Goal: Task Accomplishment & Management: Manage account settings

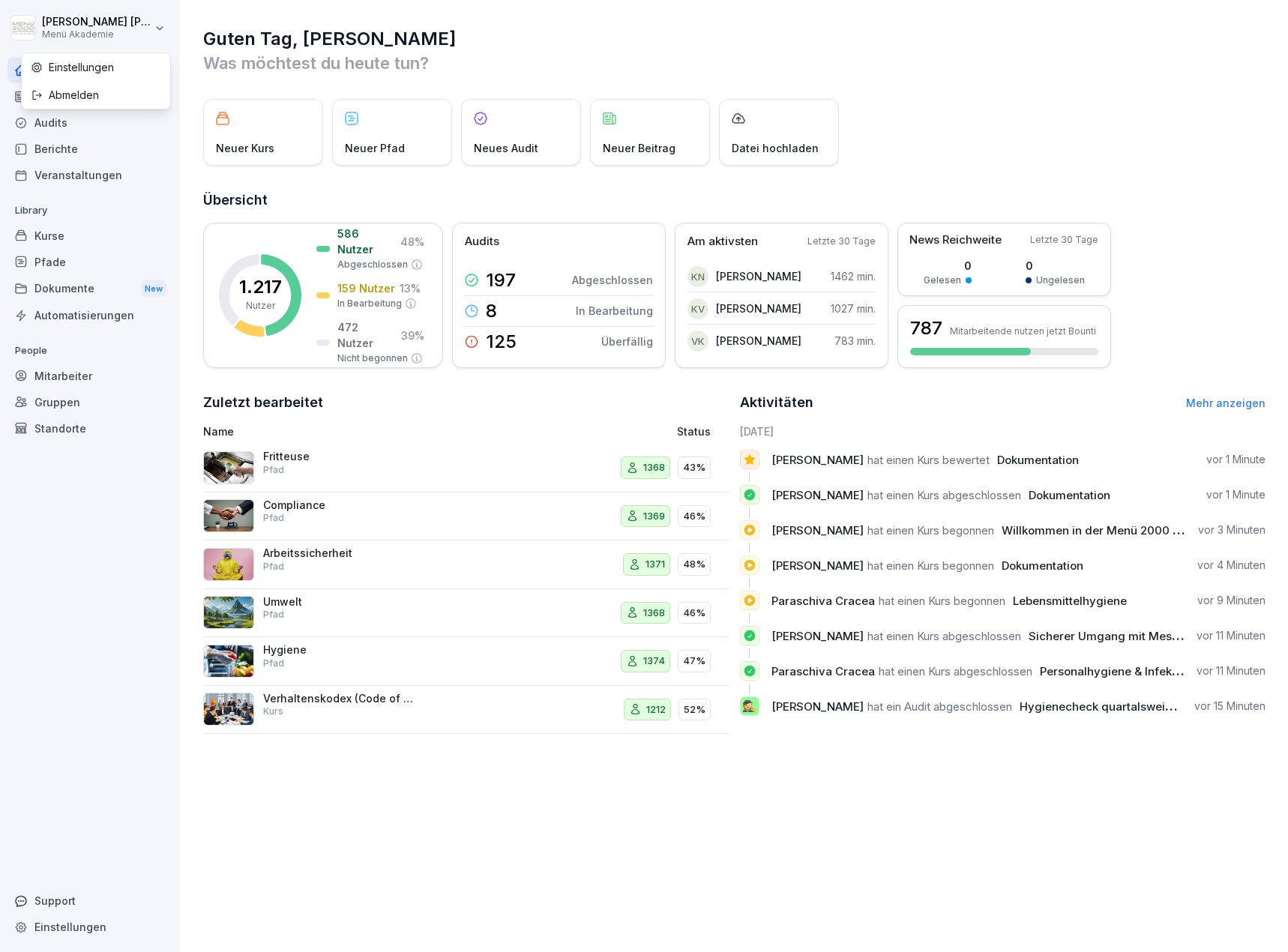
click at [153, 31] on html "[PERSON_NAME] Menü Akademie Home News Audits Berichte Veranstaltungen Library K…" at bounding box center [644, 476] width 1288 height 952
click at [102, 557] on div "Home News Audits Berichte Veranstaltungen Library Kurse Pfade Dokumente New Aut…" at bounding box center [89, 496] width 163 height 896
click at [64, 377] on div "Mitarbeiter" at bounding box center [89, 376] width 163 height 27
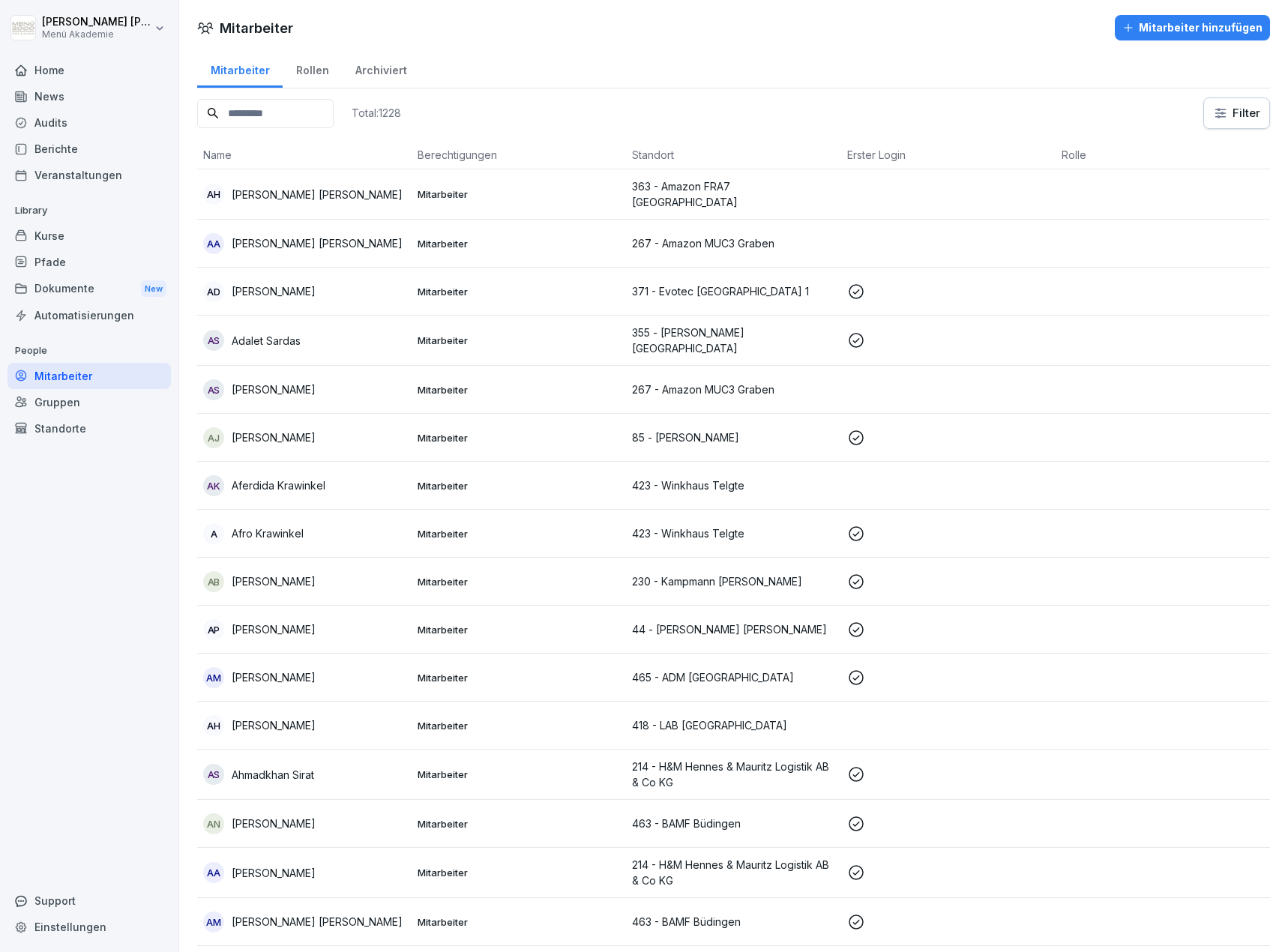
click at [278, 126] on input at bounding box center [266, 113] width 137 height 29
click at [285, 117] on input at bounding box center [266, 113] width 137 height 29
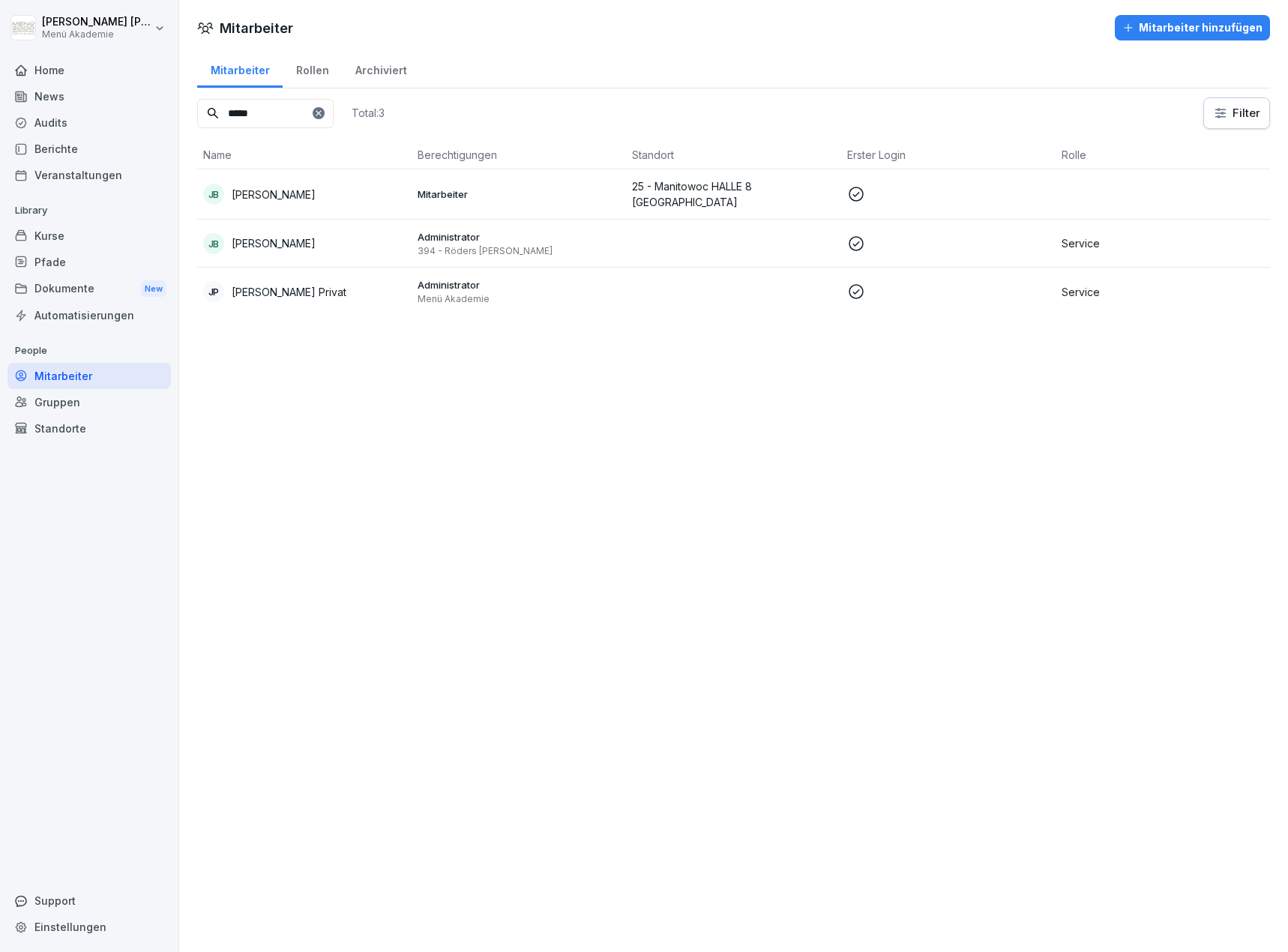
type input "*****"
click at [473, 247] on p "394 - Röders [PERSON_NAME]" at bounding box center [518, 250] width 202 height 12
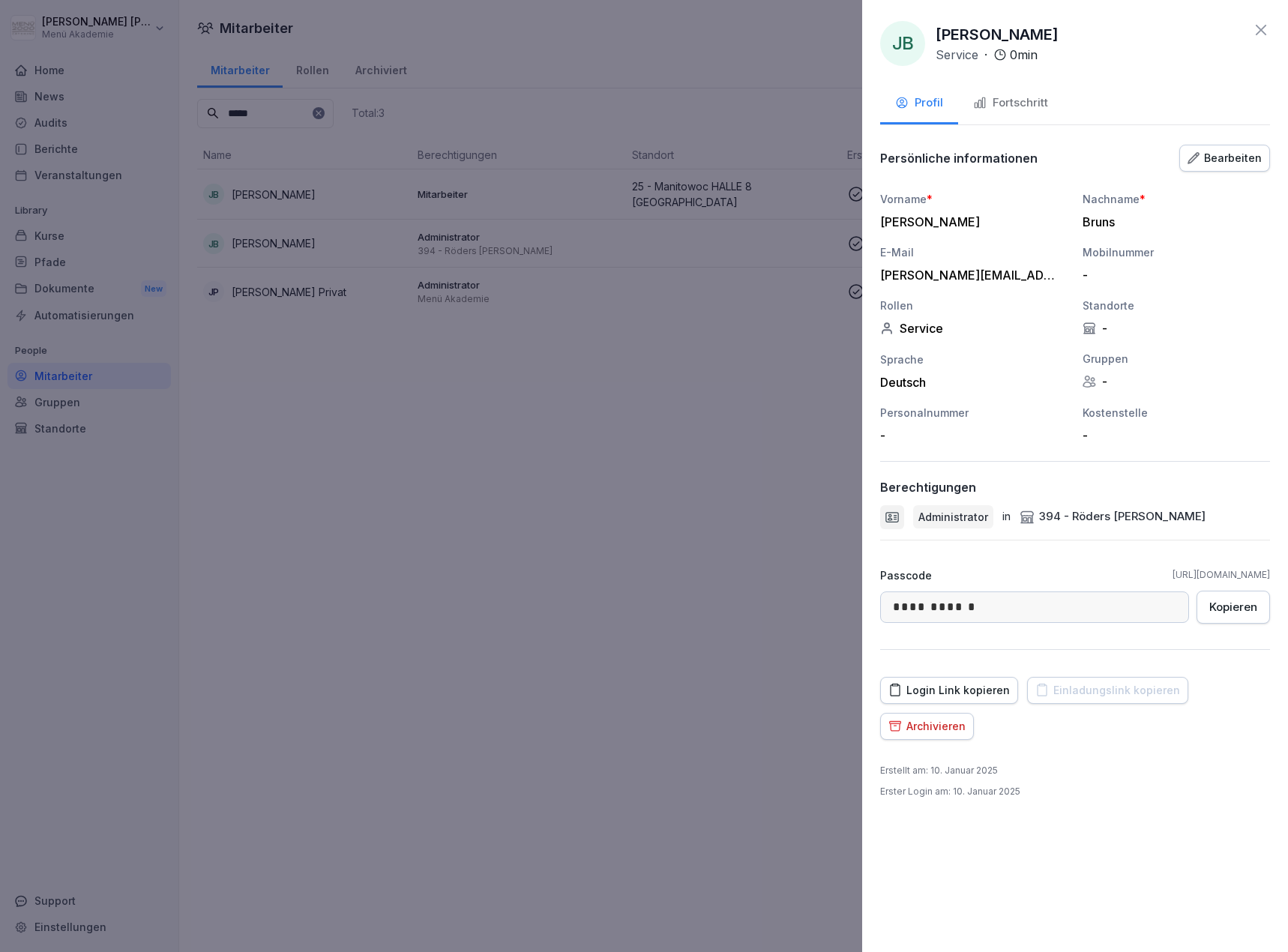
click at [1207, 164] on div "Bearbeiten" at bounding box center [1224, 157] width 74 height 16
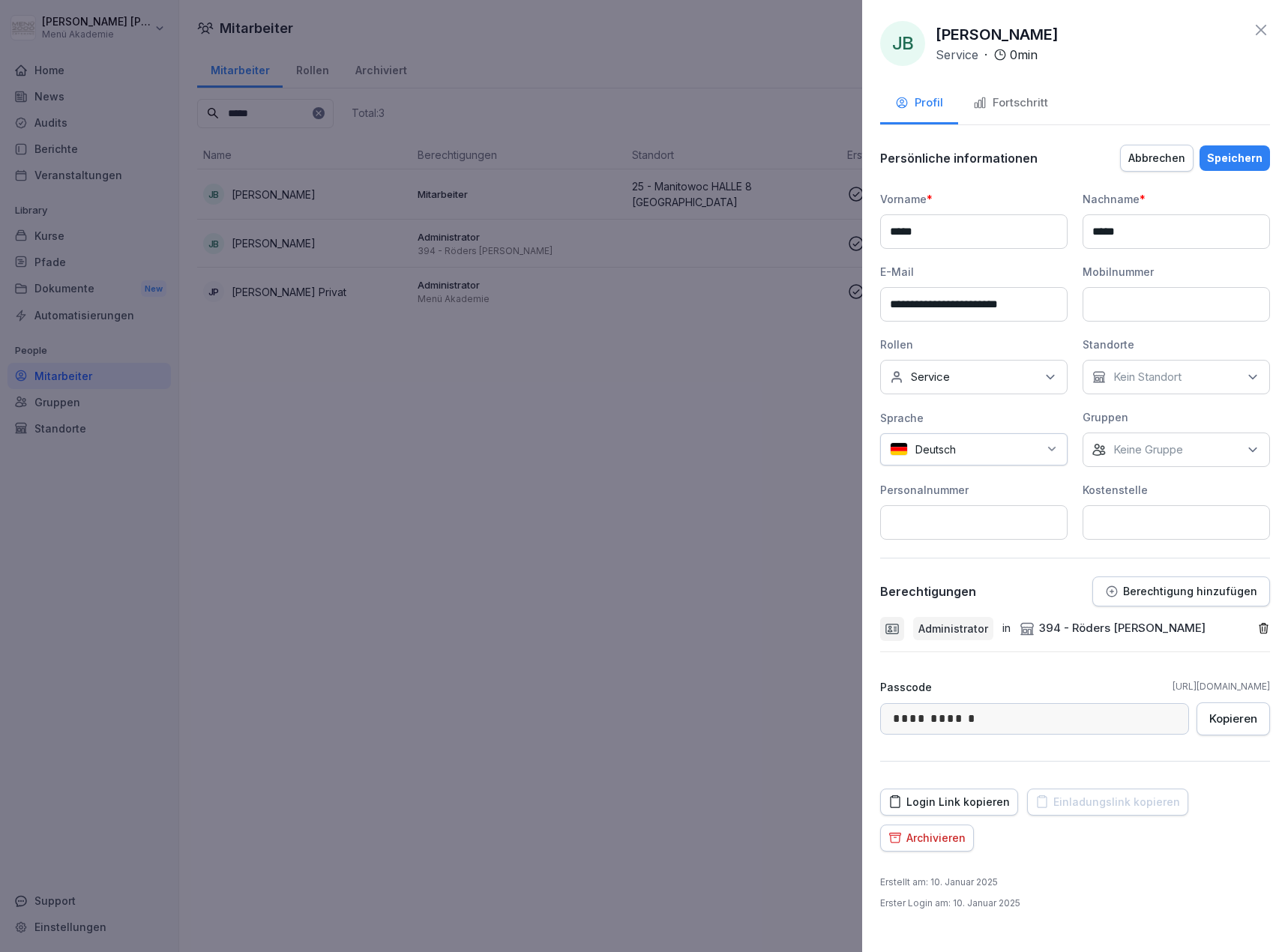
click at [1162, 164] on div "Abbrechen" at bounding box center [1157, 157] width 57 height 16
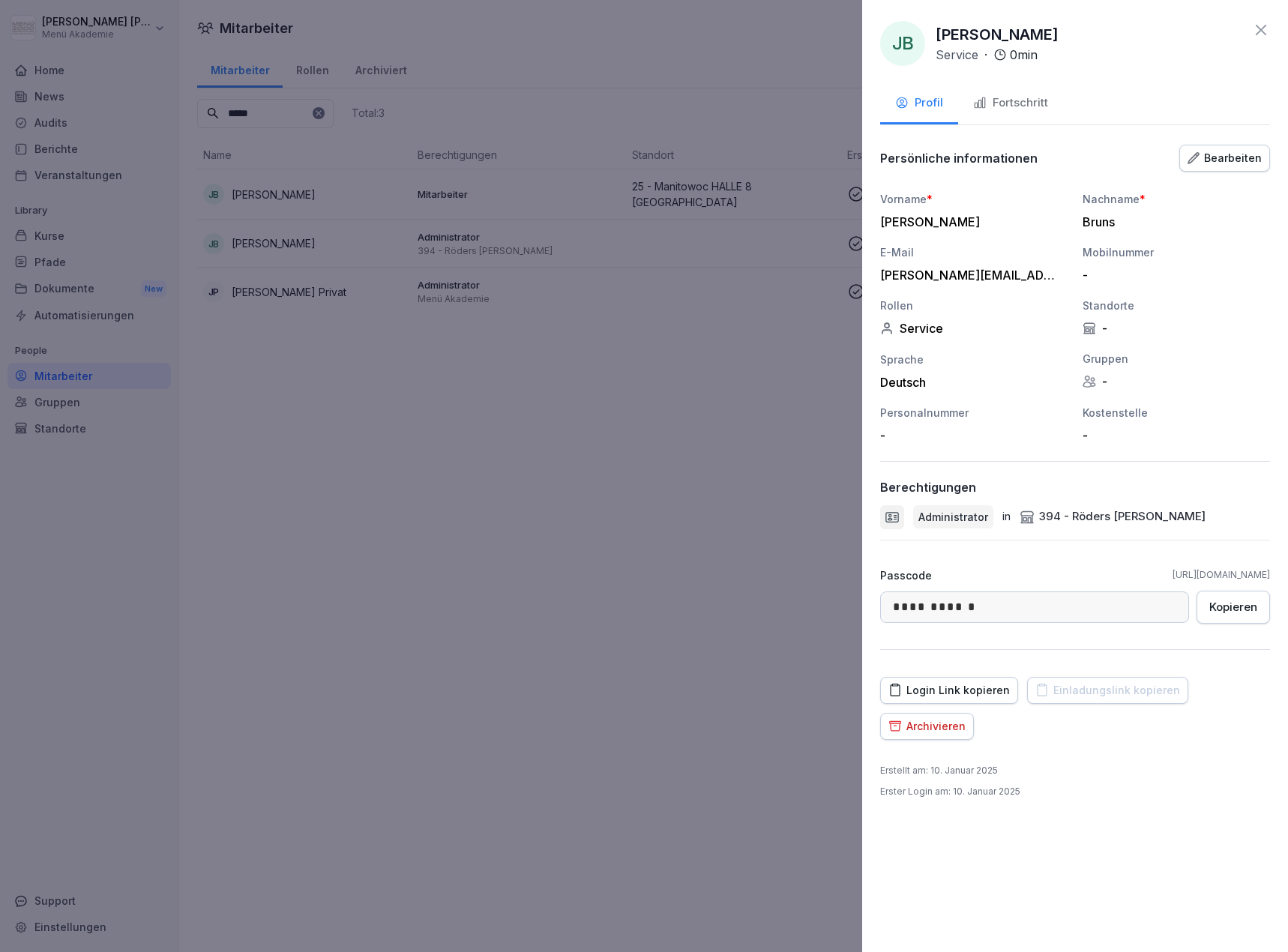
click at [1273, 147] on div "**********" at bounding box center [1075, 476] width 426 height 952
click at [1242, 159] on div "Bearbeiten" at bounding box center [1224, 157] width 74 height 16
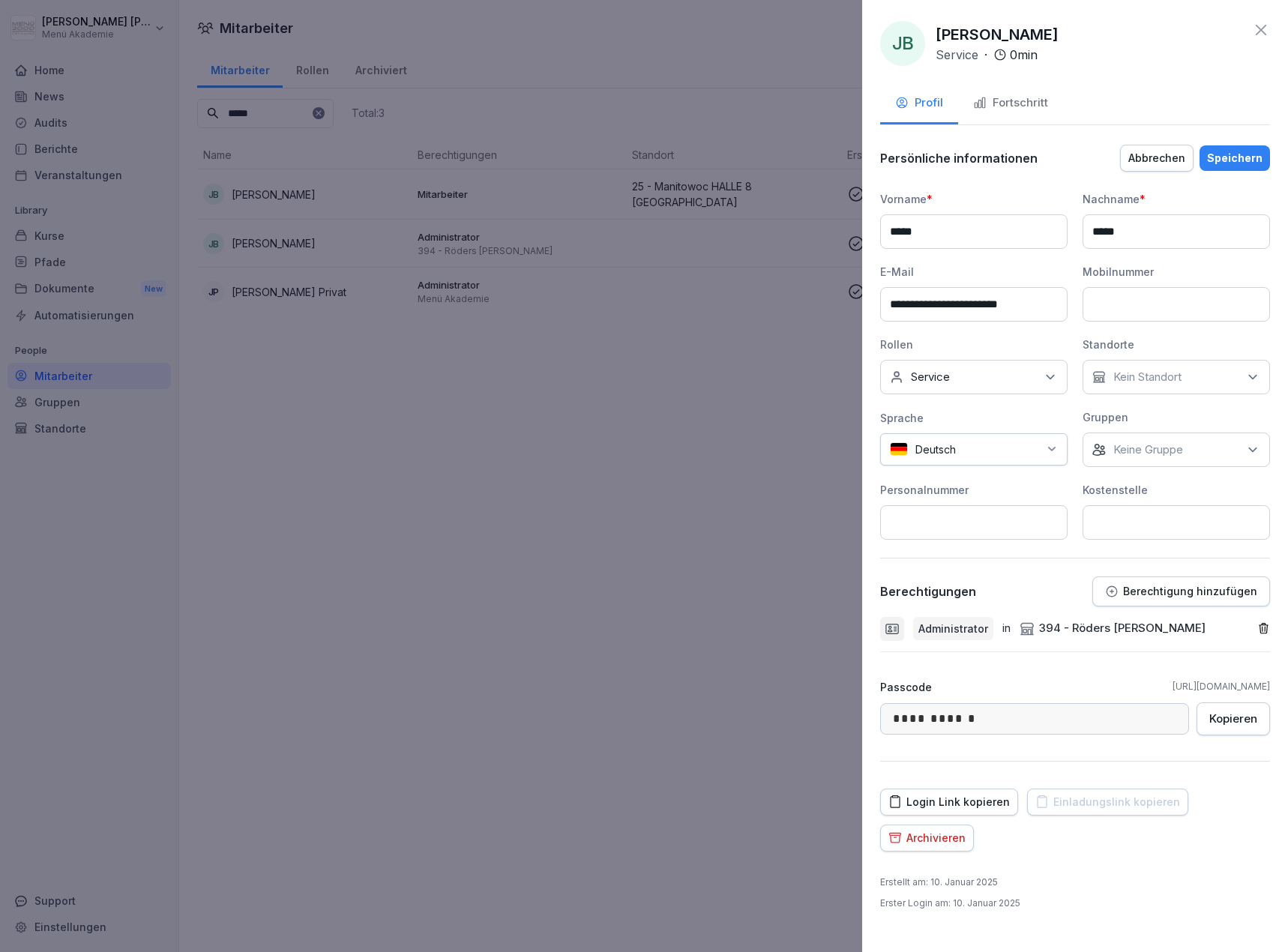
click at [1127, 629] on div "394 - Röders [PERSON_NAME]" at bounding box center [1113, 629] width 186 height 17
click at [1151, 601] on button "Berechtigung hinzufügen" at bounding box center [1181, 592] width 177 height 30
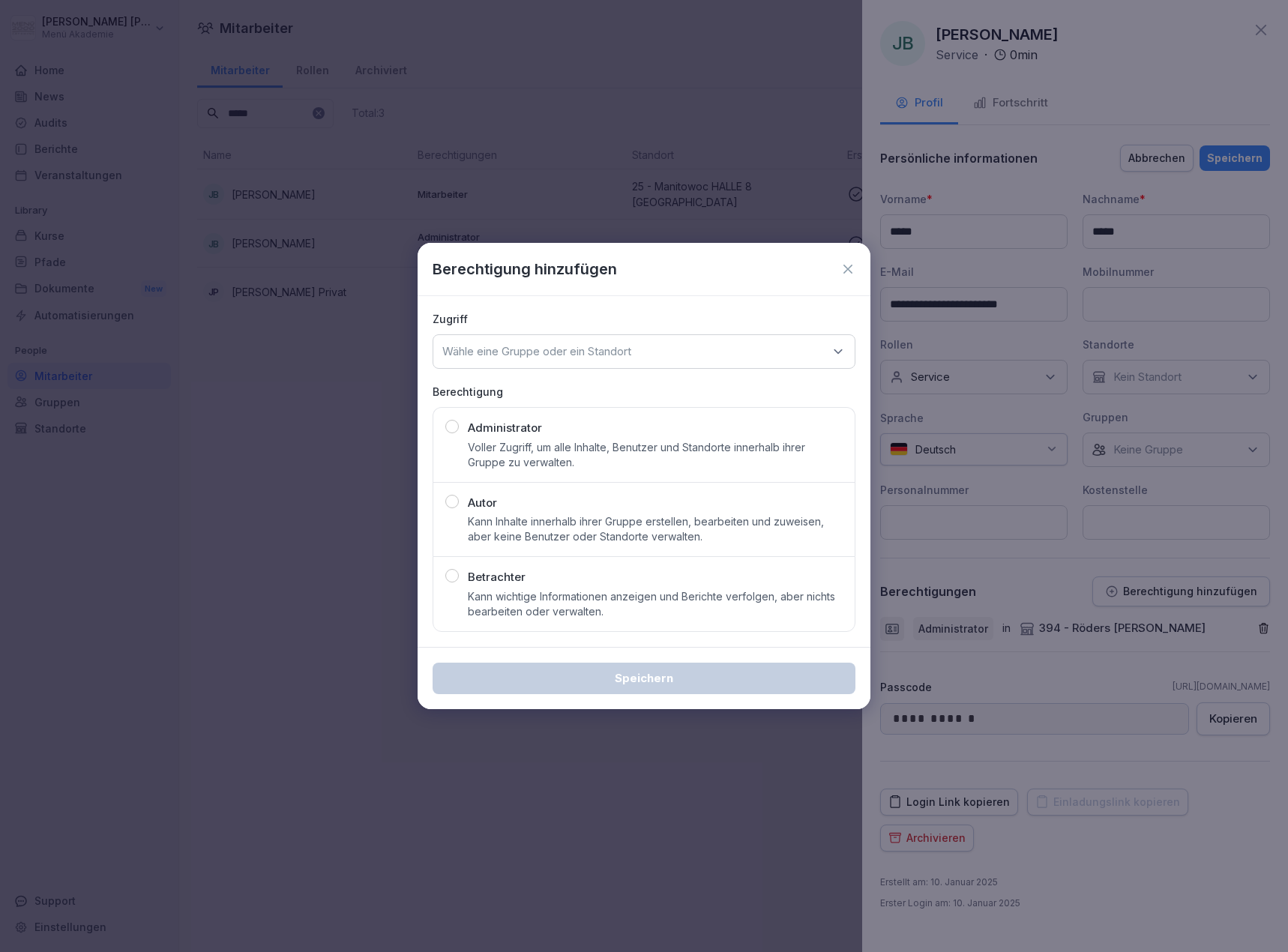
click at [474, 437] on div "Administrator Voller Zugriff, um alle Inhalte, Benutzer und Standorte innerhalb…" at bounding box center [654, 445] width 375 height 50
click at [527, 341] on div "Wähle eine Gruppe oder ein Standort" at bounding box center [644, 352] width 423 height 34
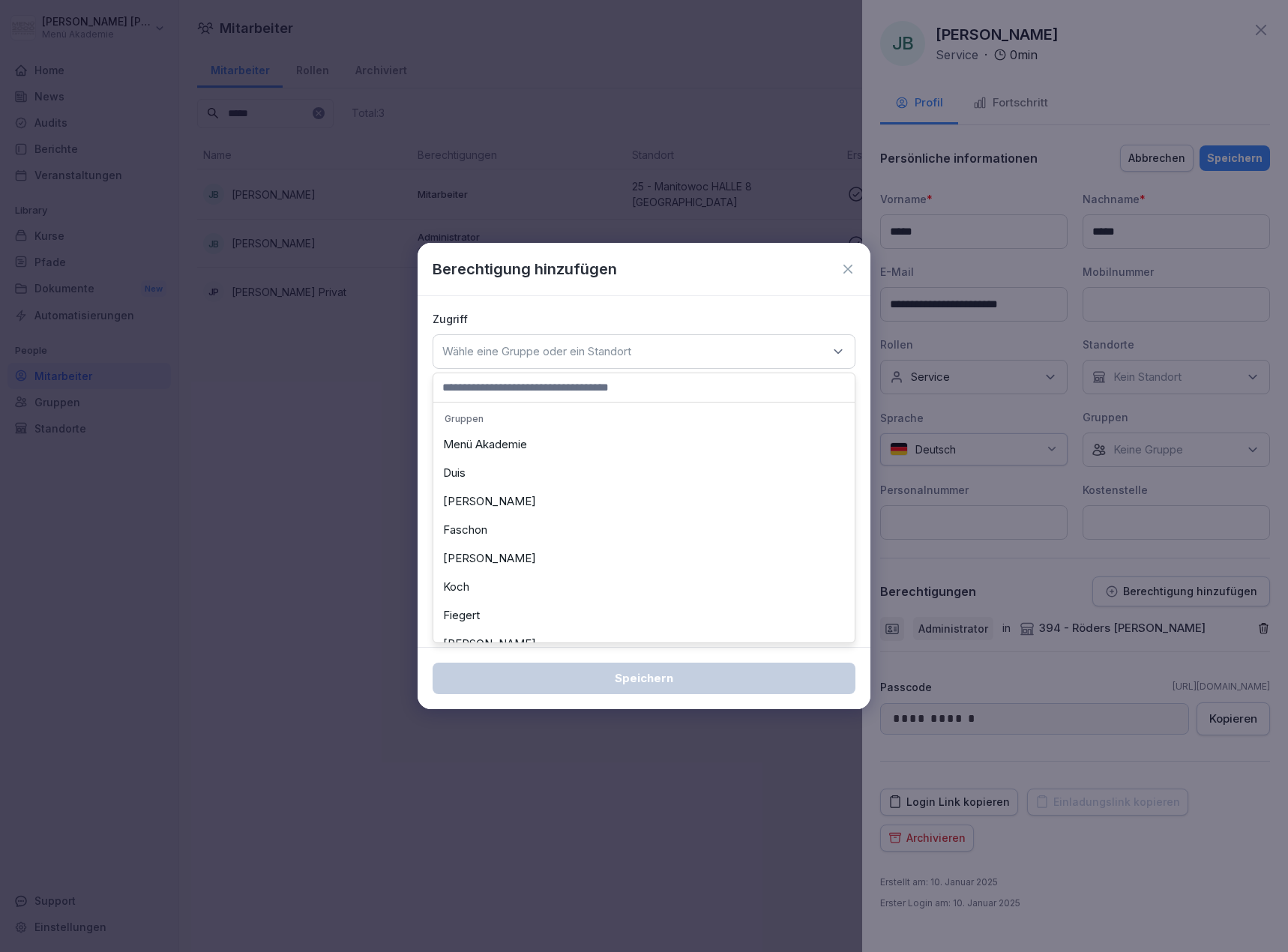
click at [506, 444] on div "Menü Akademie" at bounding box center [644, 445] width 414 height 28
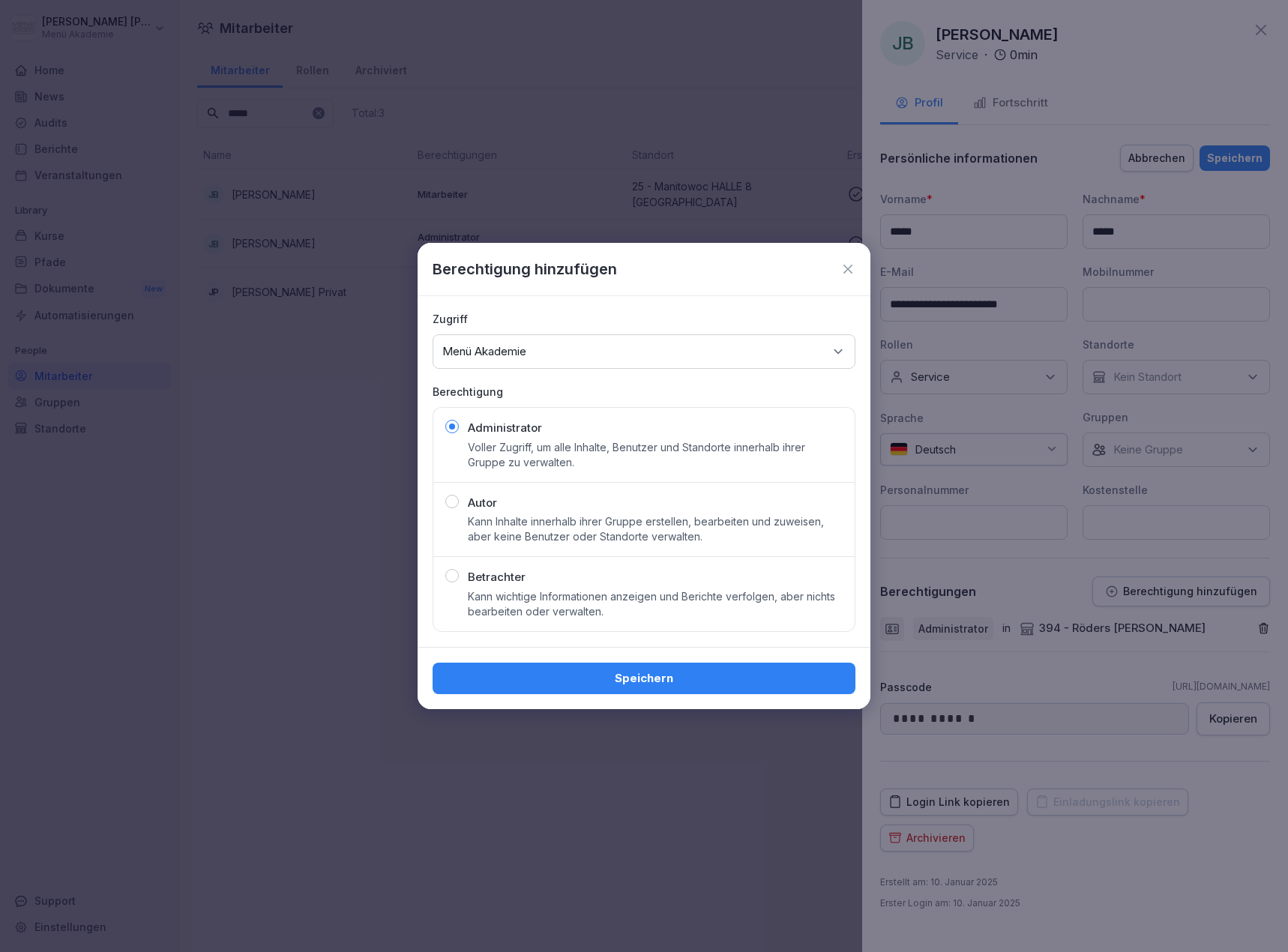
click at [633, 677] on div "Speichern" at bounding box center [644, 678] width 399 height 16
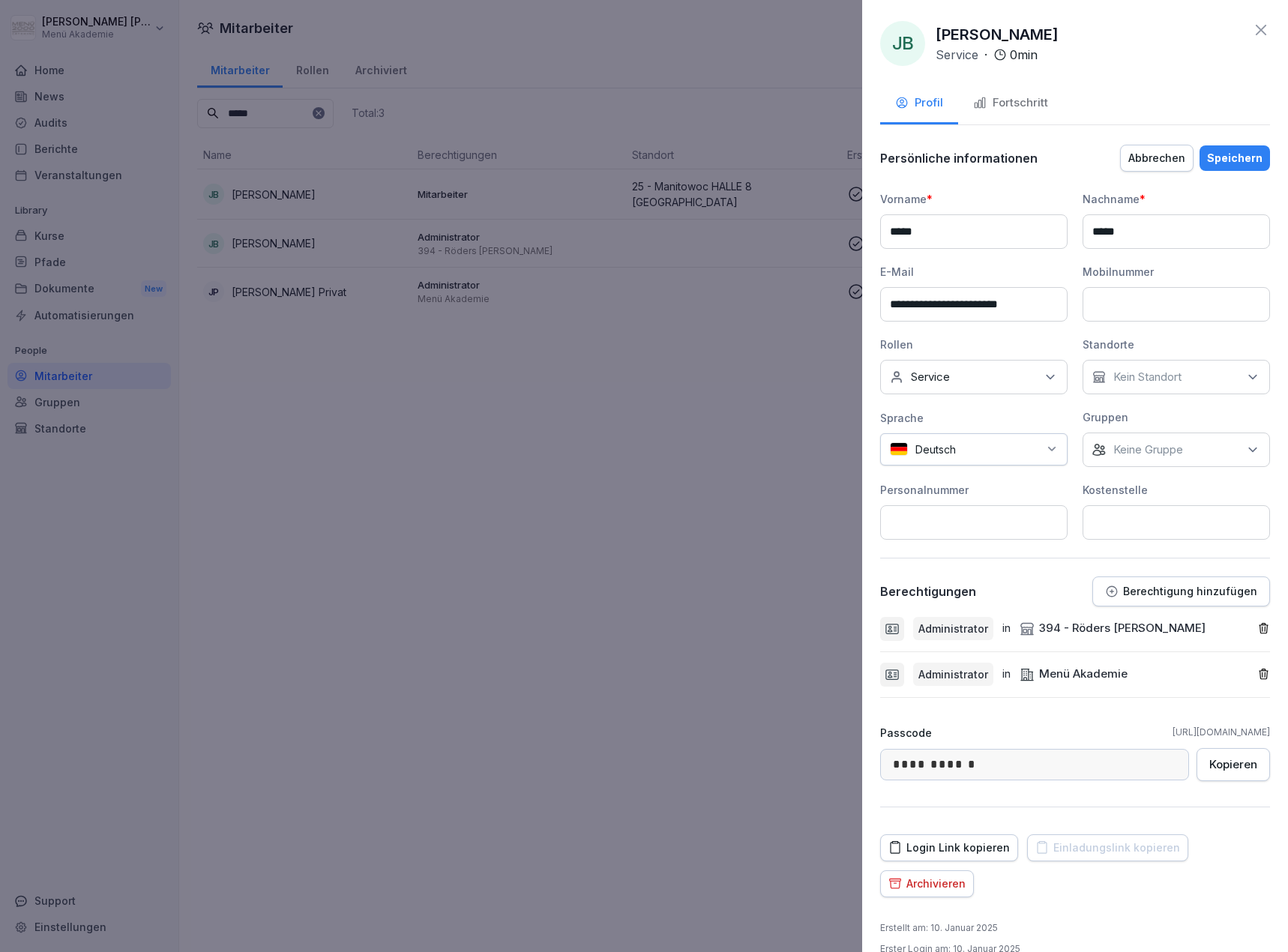
click at [1218, 152] on div "Speichern" at bounding box center [1235, 157] width 55 height 16
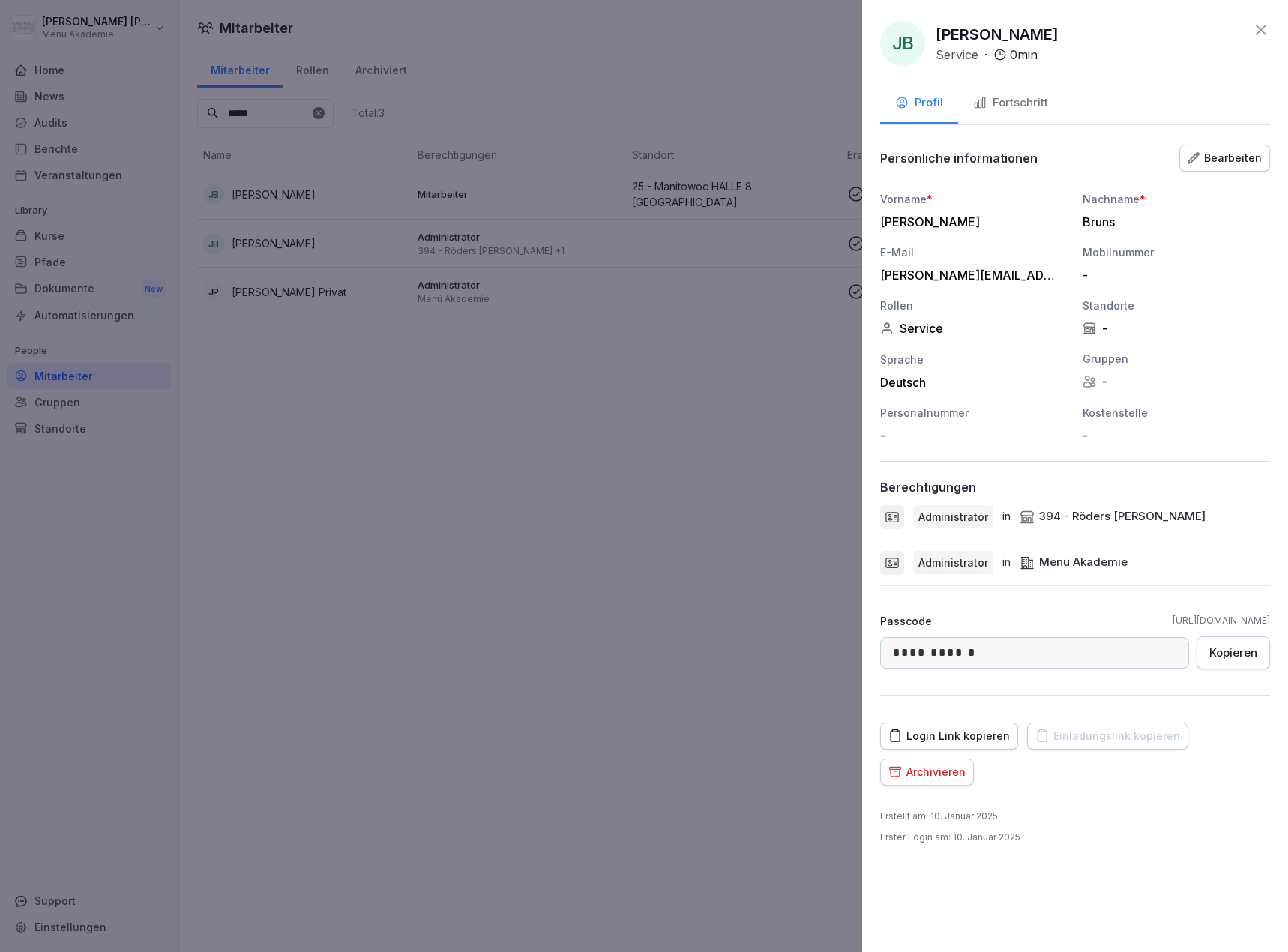
click at [1230, 156] on div "Bearbeiten" at bounding box center [1224, 157] width 74 height 16
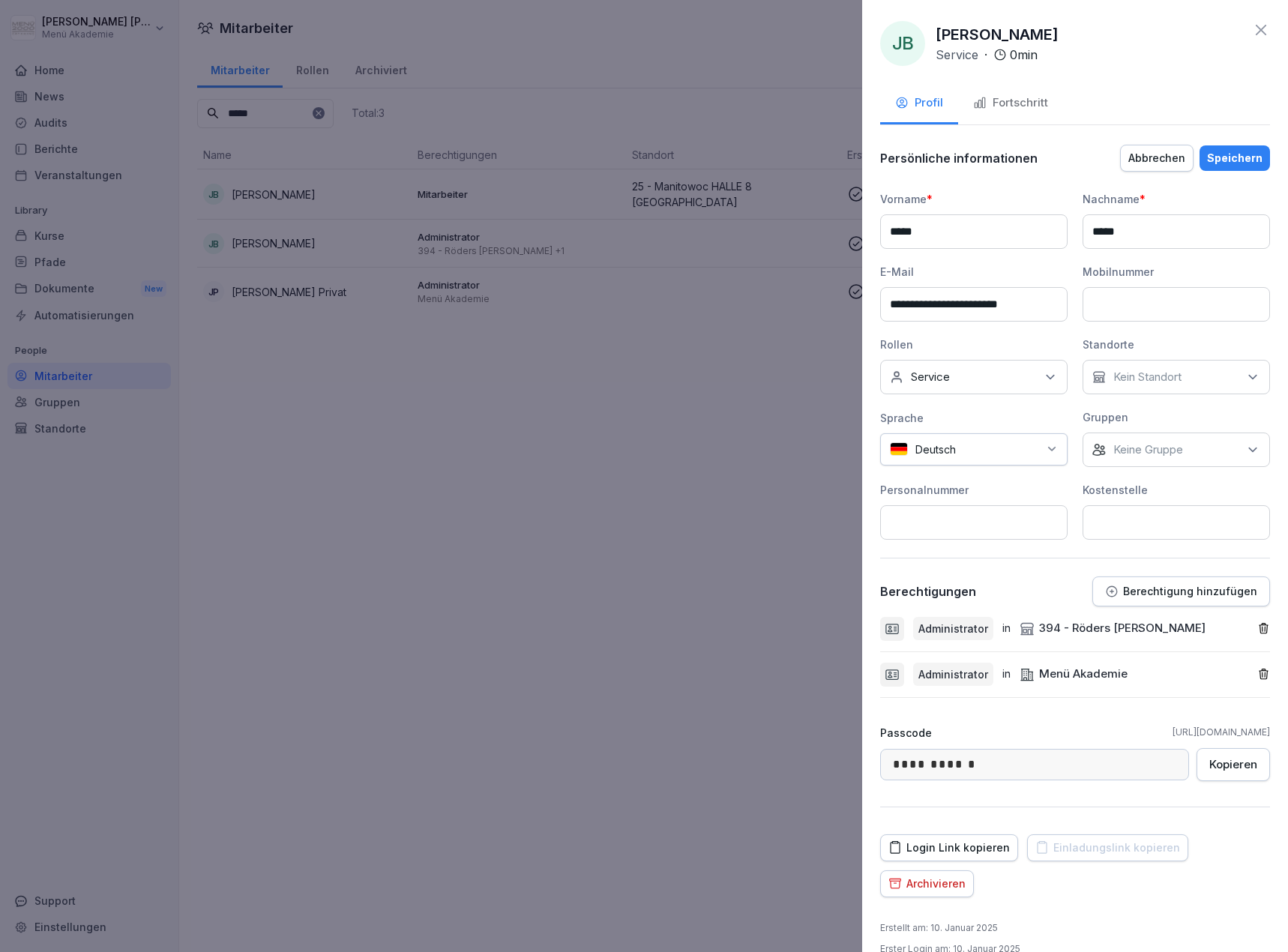
click at [1258, 631] on icon "button" at bounding box center [1263, 628] width 12 height 12
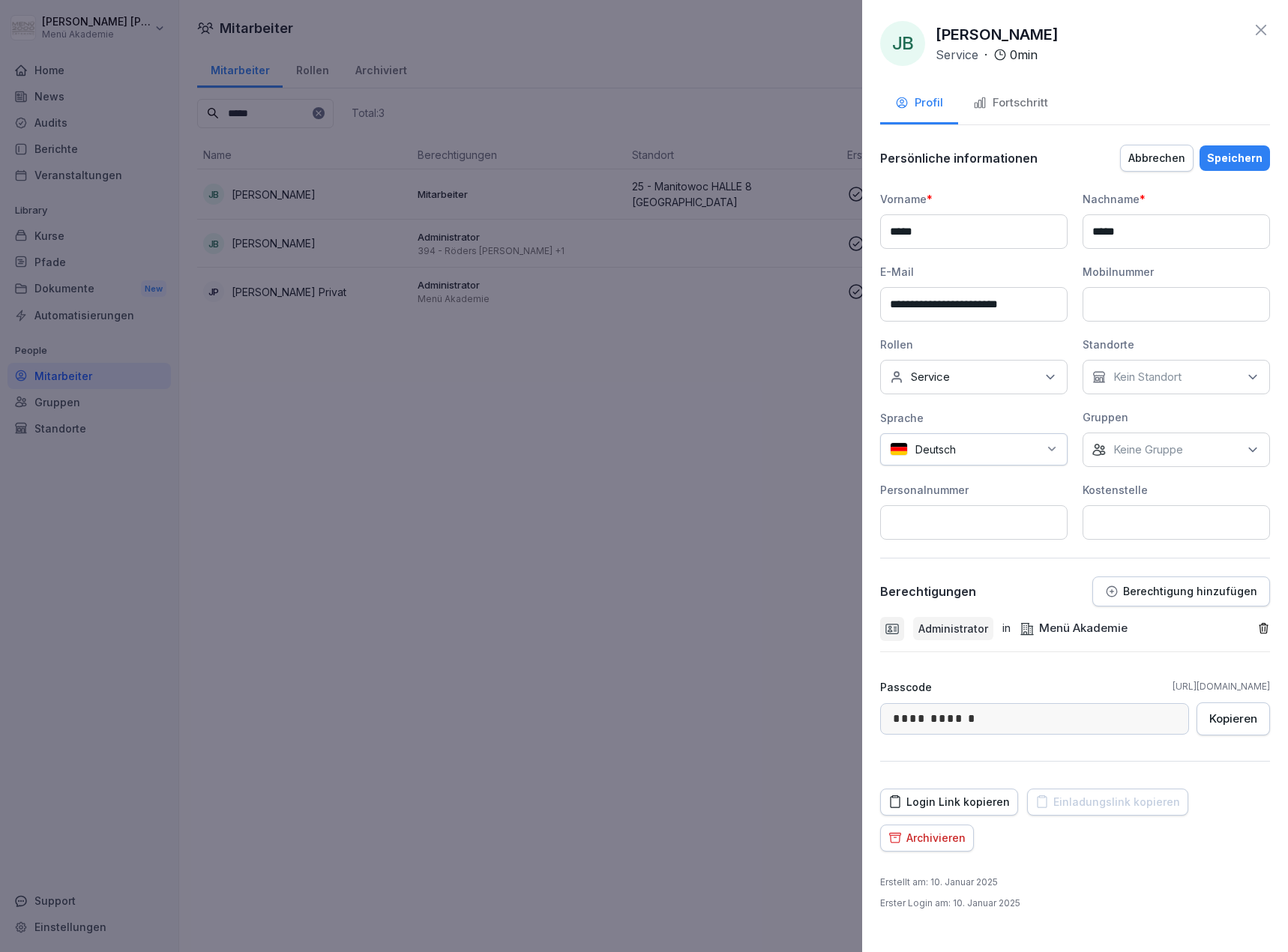
click at [1237, 164] on div "Speichern" at bounding box center [1235, 157] width 55 height 16
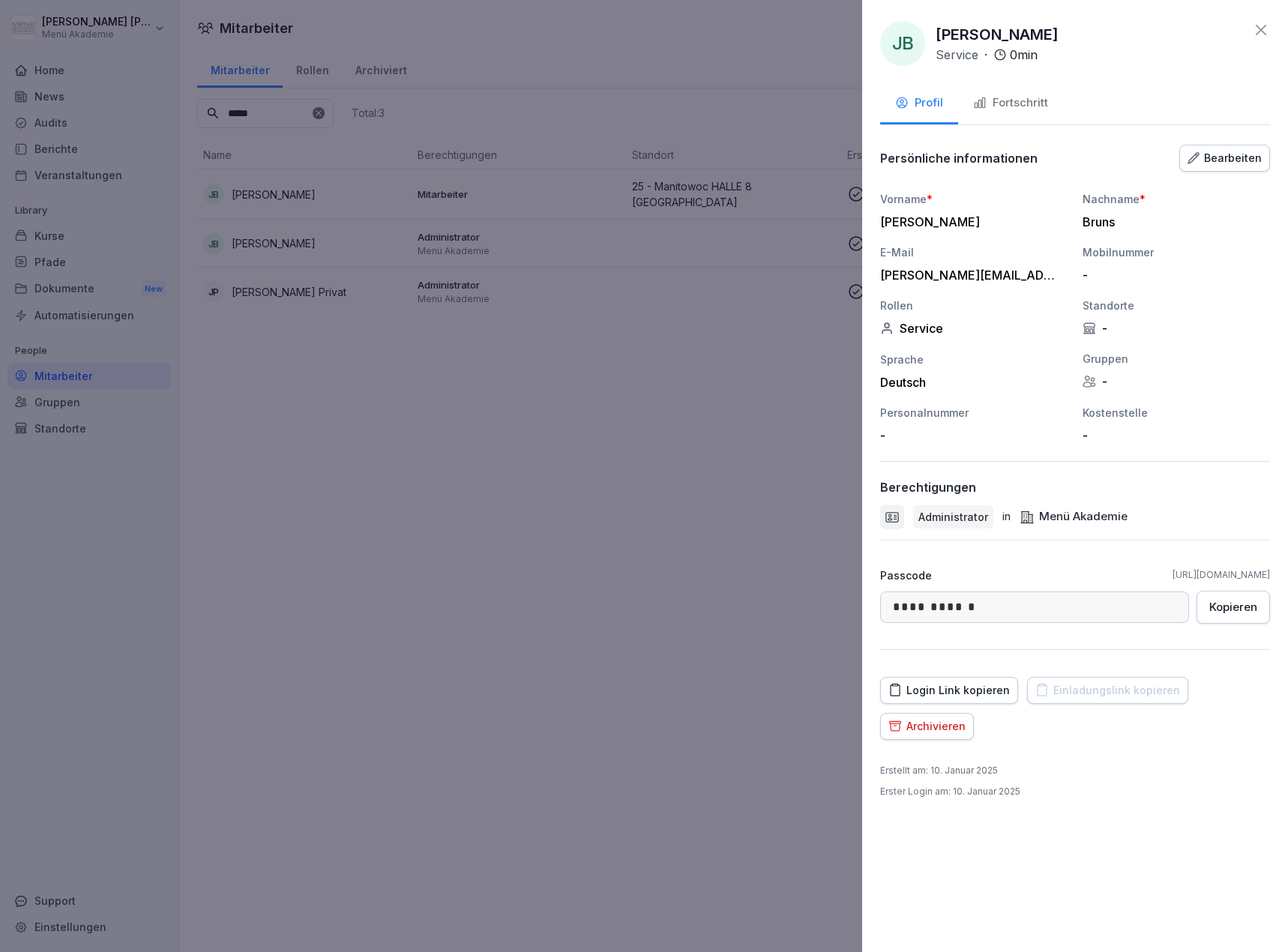
click at [698, 650] on div at bounding box center [644, 476] width 1288 height 952
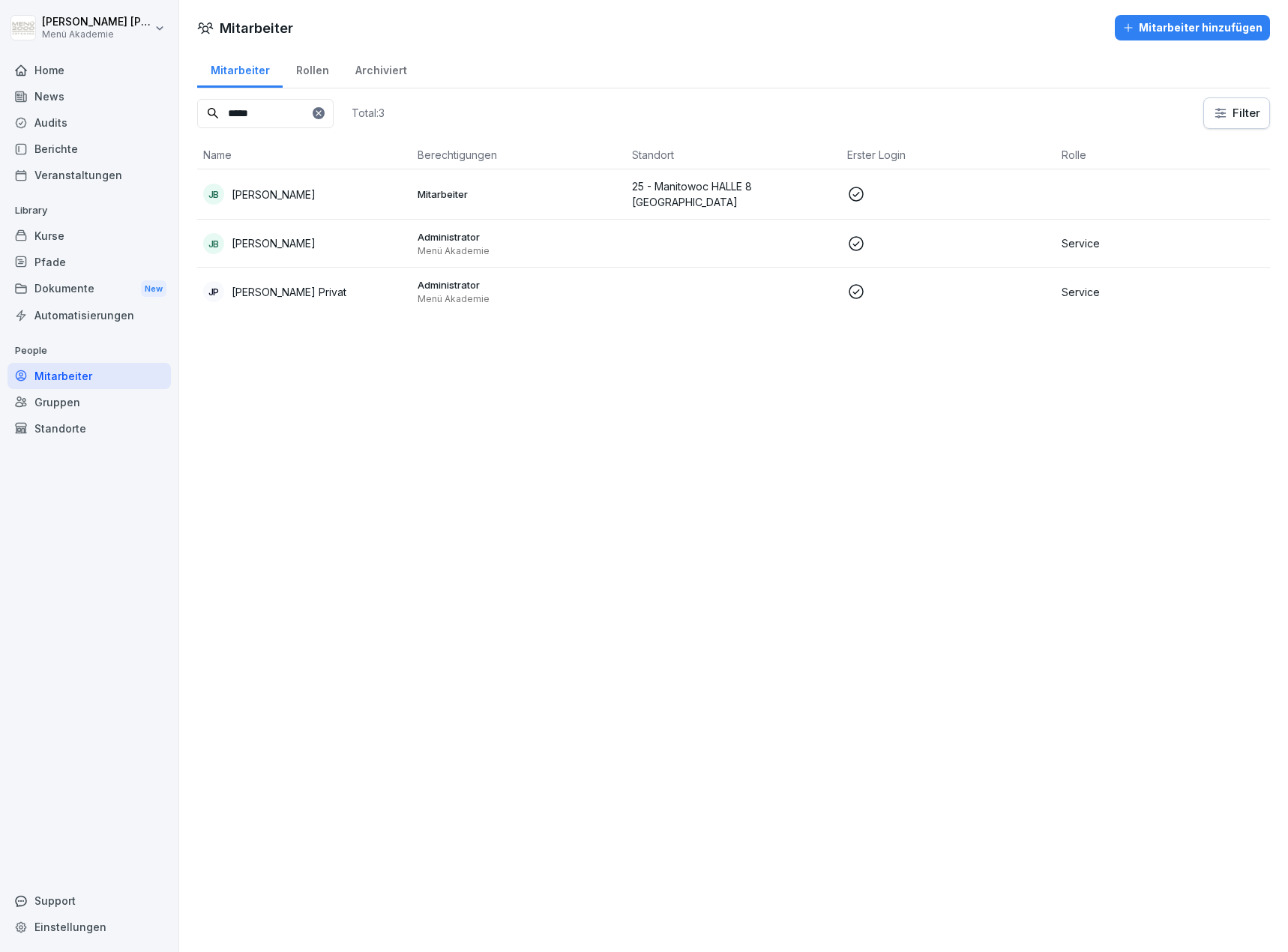
click at [326, 359] on div "Mitarbeiter Mitarbeiter hinzufügen Mitarbeiter Rollen Archiviert ***** Total: 3…" at bounding box center [733, 476] width 1109 height 952
